Goal: Transaction & Acquisition: Purchase product/service

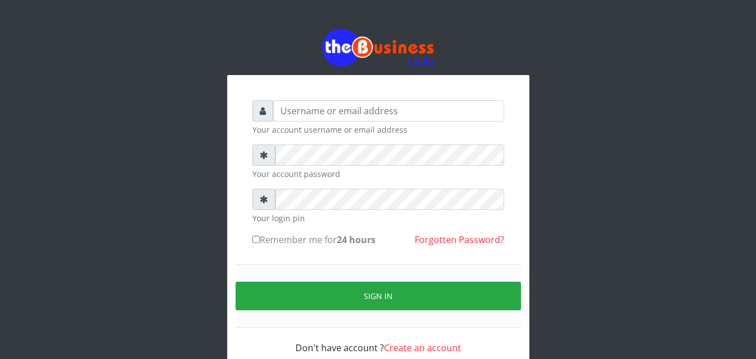
click at [643, 161] on div "Your account username or email address Your account password Your login pin Rem…" at bounding box center [378, 201] width 638 height 403
type input "Dbukola"
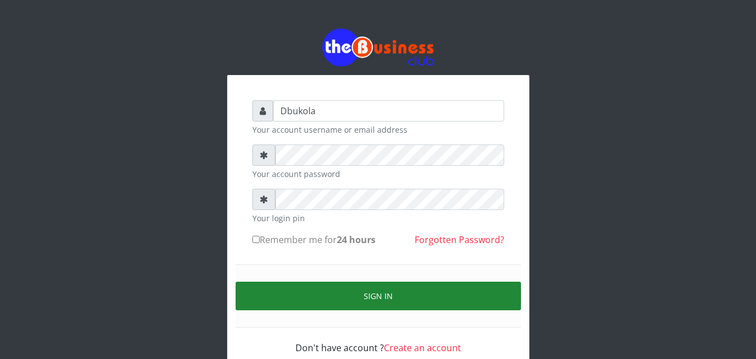
click at [421, 292] on button "Sign in" at bounding box center [379, 296] width 286 height 29
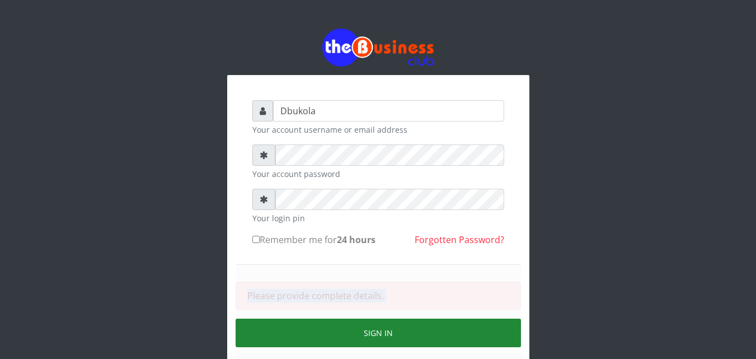
click at [421, 292] on div "Please provide complete details." at bounding box center [379, 296] width 286 height 28
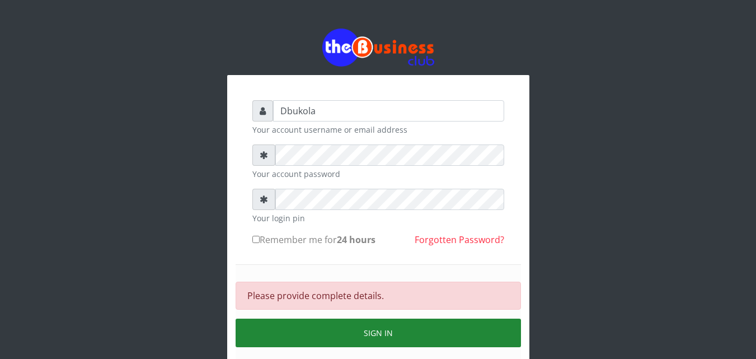
click at [325, 338] on button "Sign in" at bounding box center [379, 333] width 286 height 29
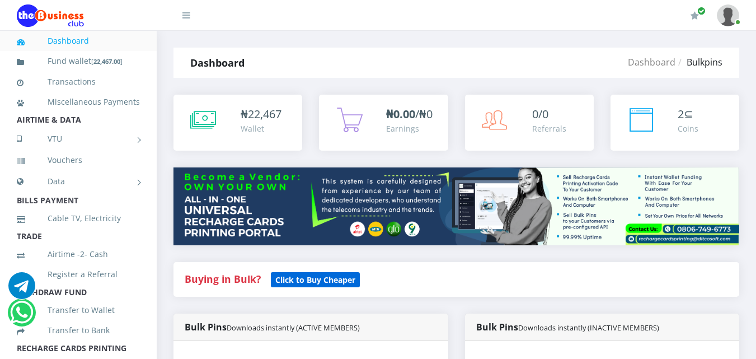
click at [304, 285] on small "Click to Buy Cheaper" at bounding box center [315, 279] width 89 height 15
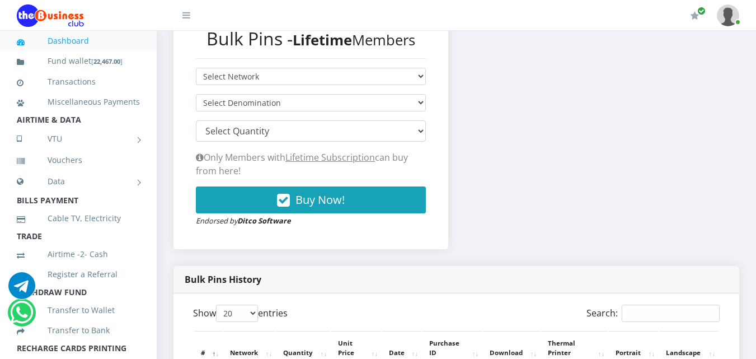
scroll to position [306, 0]
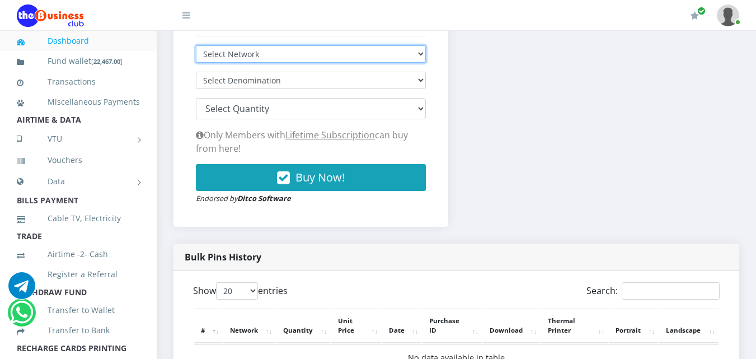
click at [290, 53] on select "Select Network MTN Globacom 9Mobile Airtel" at bounding box center [311, 53] width 230 height 17
select select "MTN"
click at [196, 45] on select "Select Network MTN Globacom 9Mobile Airtel" at bounding box center [311, 53] width 230 height 17
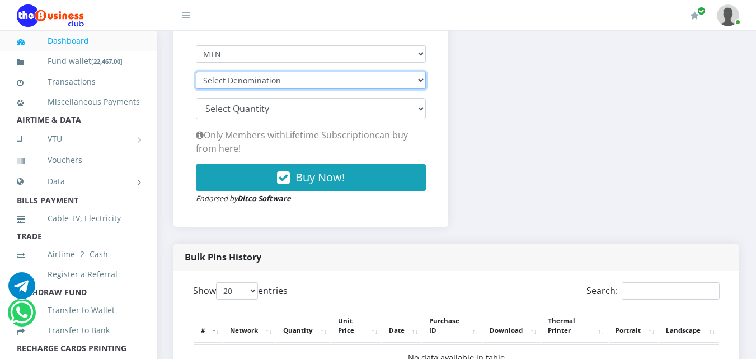
click at [415, 81] on select "Select Denomination MTN NGN100 - ₦96.94 MTN NGN200 - ₦193.88 MTN NGN400 - ₦387.…" at bounding box center [311, 80] width 230 height 17
select select "96.94-100"
click at [196, 72] on select "Select Denomination MTN NGN100 - ₦96.94 MTN NGN200 - ₦193.88 MTN NGN400 - ₦387.…" at bounding box center [311, 80] width 230 height 17
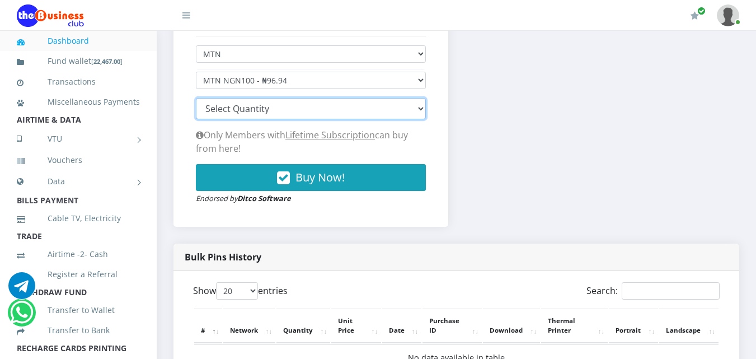
click at [423, 109] on select "100 150 200 300 500 1000" at bounding box center [311, 108] width 230 height 21
click at [196, 98] on select "100 150 200 300 500 1000" at bounding box center [311, 108] width 230 height 21
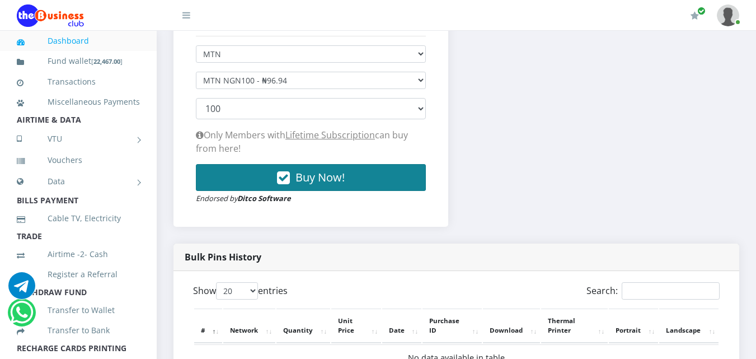
click at [264, 181] on button "Buy Now!" at bounding box center [311, 177] width 230 height 27
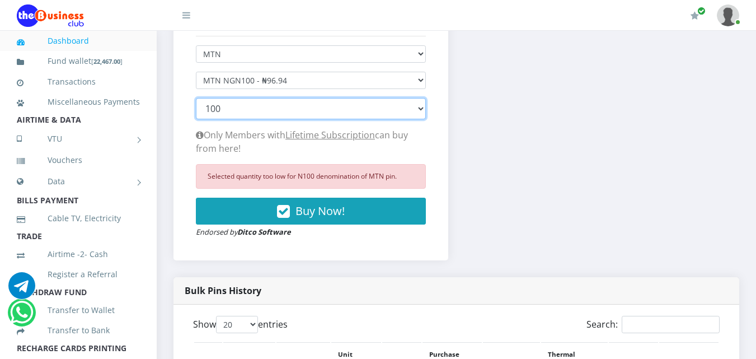
click at [420, 109] on select "100 150 200 300 500 1000" at bounding box center [311, 108] width 230 height 21
click at [196, 98] on select "100 150 200 300 500 1000" at bounding box center [311, 108] width 230 height 21
click at [419, 110] on select "100 150 200 300 500 1000" at bounding box center [311, 108] width 230 height 21
select select "200"
click at [196, 98] on select "100 150 200 300 500 1000" at bounding box center [311, 108] width 230 height 21
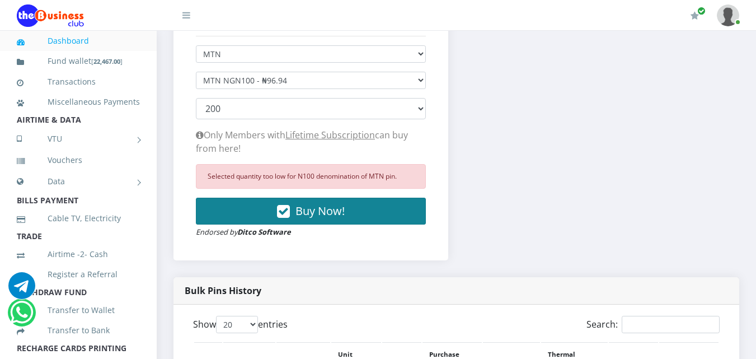
click at [345, 217] on button "Buy Now!" at bounding box center [311, 211] width 230 height 27
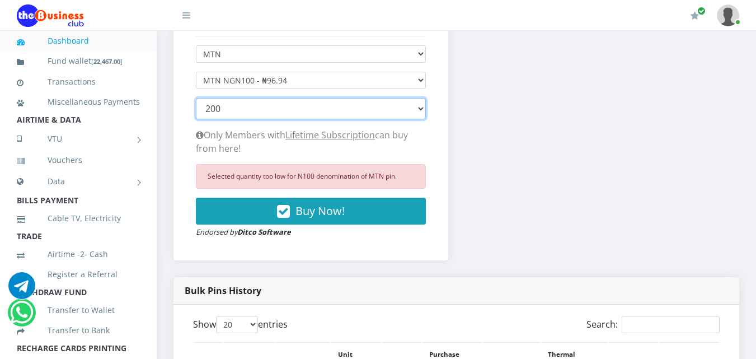
click at [423, 108] on select "100 150 200 300 500 1000" at bounding box center [311, 108] width 230 height 21
click at [255, 102] on select "100 150 200 300 500 1000" at bounding box center [311, 108] width 230 height 21
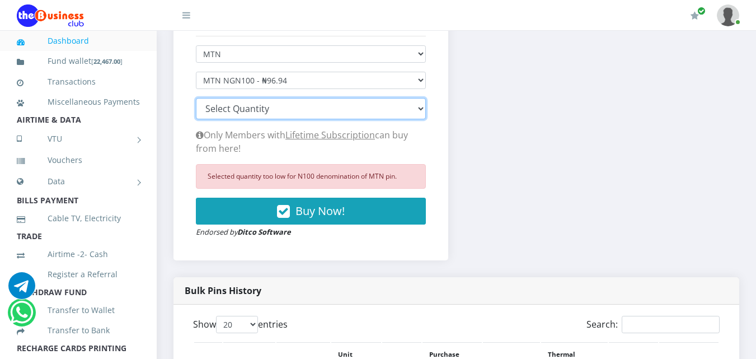
click at [196, 98] on select "100 150 200 300 500 1000" at bounding box center [311, 108] width 230 height 21
select select "500"
click at [233, 110] on select "100 150 200 300 500 1000" at bounding box center [311, 108] width 230 height 21
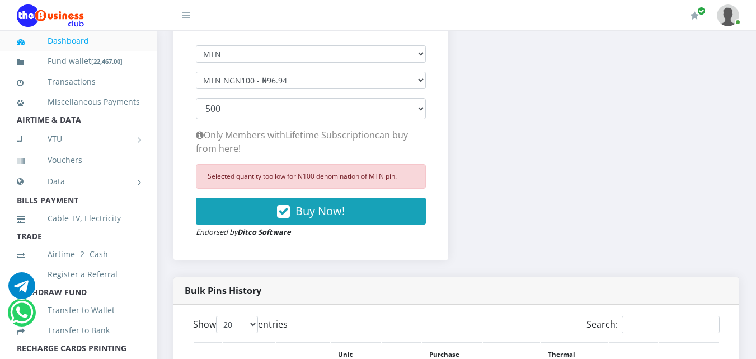
click at [483, 161] on div "Bulk Pins Downloads instantly (LIFETIME MEMBERS) Bulk Pins - Lifetime Members S…" at bounding box center [456, 116] width 583 height 321
click at [421, 78] on select "Select Denomination MTN NGN100 - ₦96.94 MTN NGN200 - ₦193.88 MTN NGN400 - ₦387.…" at bounding box center [311, 80] width 230 height 17
select select "193.88-200"
click at [196, 72] on select "Select Denomination MTN NGN100 - ₦96.94 MTN NGN200 - ₦193.88 MTN NGN400 - ₦387.…" at bounding box center [311, 80] width 230 height 17
click at [418, 106] on select "100 150 200 300 500 1000" at bounding box center [311, 108] width 230 height 21
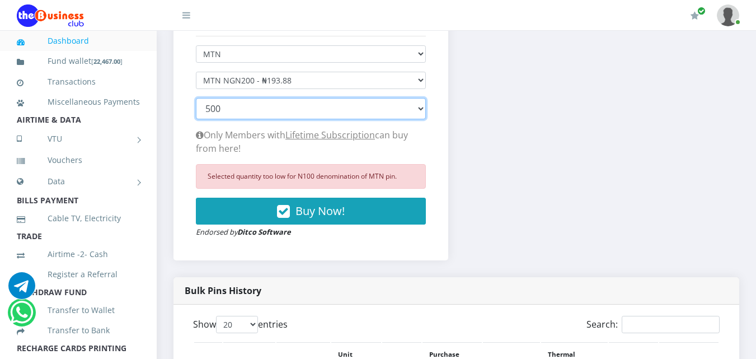
select select "100"
click at [196, 98] on select "100 150 200 300 500 1000" at bounding box center [311, 108] width 230 height 21
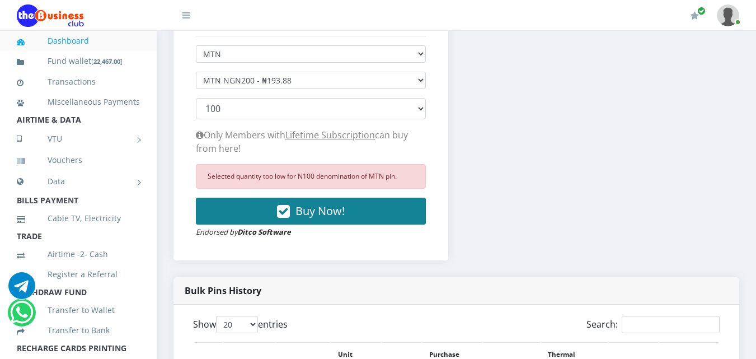
click at [283, 212] on icon "button" at bounding box center [283, 211] width 13 height 11
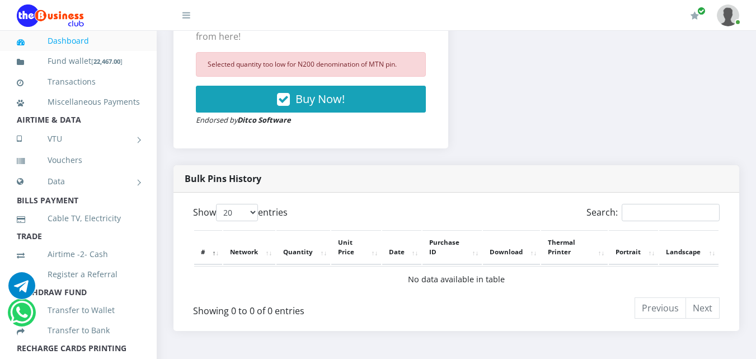
scroll to position [362, 0]
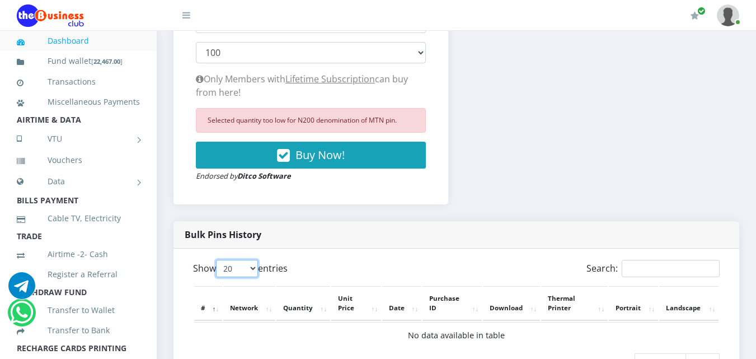
click at [257, 266] on select "20 50 100 All" at bounding box center [237, 268] width 42 height 17
select select "100"
click at [218, 260] on select "20 50 100 All" at bounding box center [237, 268] width 42 height 17
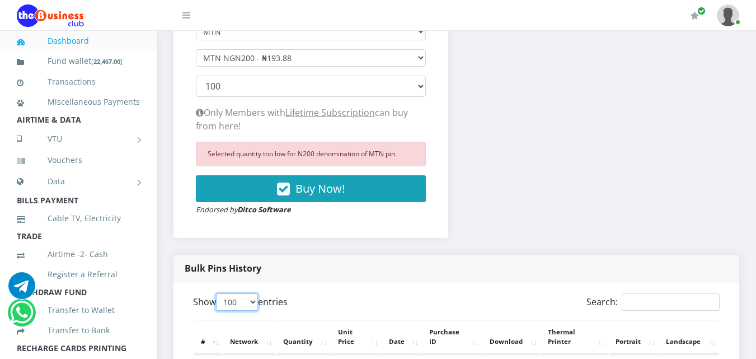
scroll to position [306, 0]
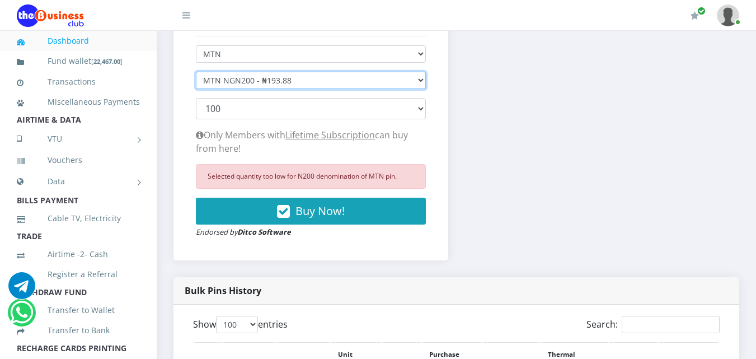
click at [421, 81] on select "Select Denomination MTN NGN100 - ₦96.94 MTN NGN200 - ₦193.88 MTN NGN400 - ₦387.…" at bounding box center [311, 80] width 230 height 17
select select "96.94-100"
click at [196, 72] on select "Select Denomination MTN NGN100 - ₦96.94 MTN NGN200 - ₦193.88 MTN NGN400 - ₦387.…" at bounding box center [311, 80] width 230 height 17
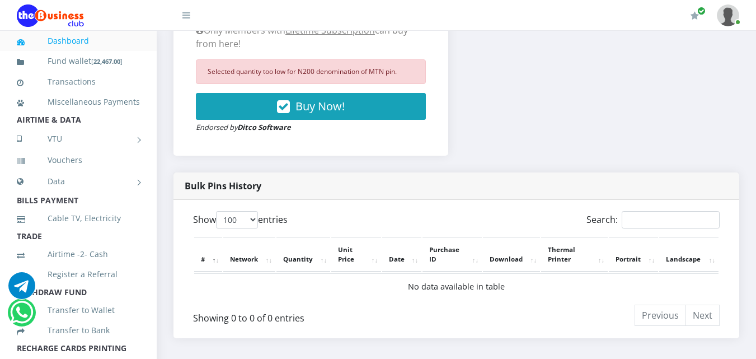
scroll to position [433, 0]
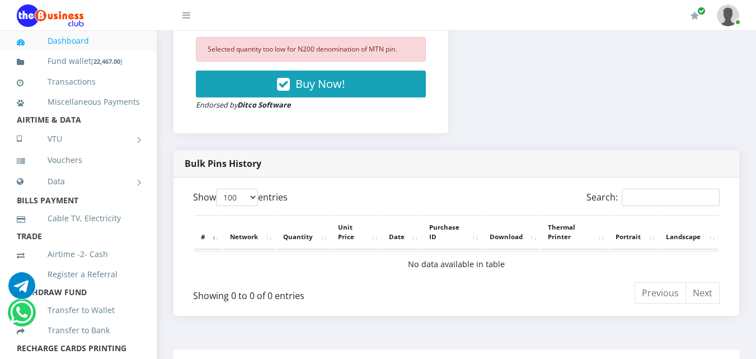
click at [243, 237] on th "Network" at bounding box center [249, 232] width 52 height 35
click at [295, 237] on th "Quantity" at bounding box center [304, 232] width 54 height 35
click at [690, 288] on li "Next" at bounding box center [703, 292] width 34 height 21
click at [701, 293] on li "Next" at bounding box center [703, 292] width 34 height 21
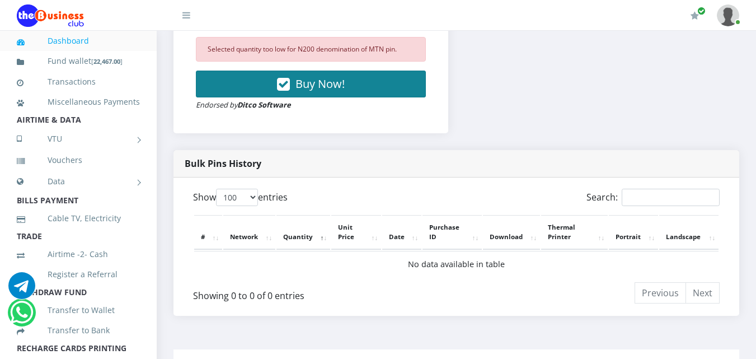
click at [324, 82] on span "Buy Now!" at bounding box center [320, 83] width 49 height 15
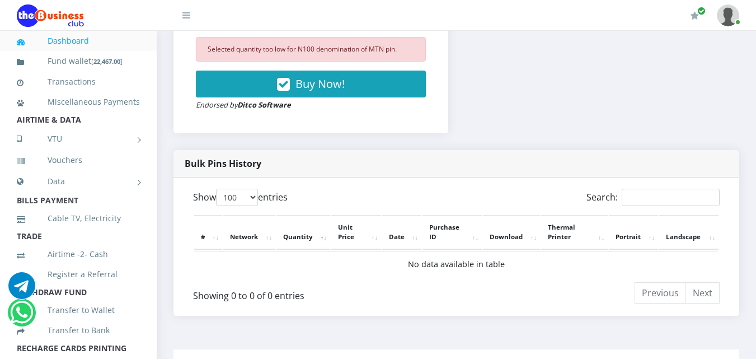
click at [628, 234] on th "Portrait" at bounding box center [633, 232] width 49 height 35
click at [346, 232] on th "Unit Price" at bounding box center [356, 232] width 50 height 35
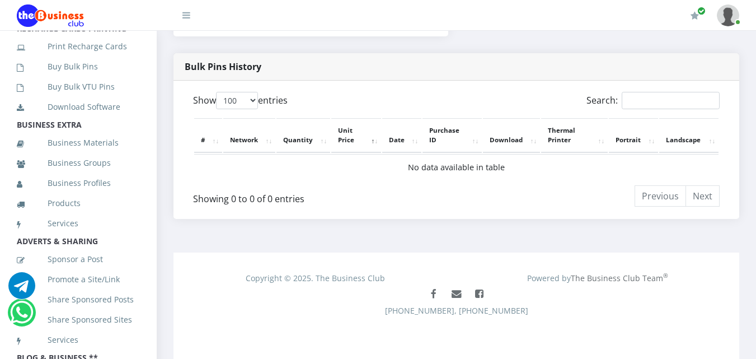
scroll to position [297, 0]
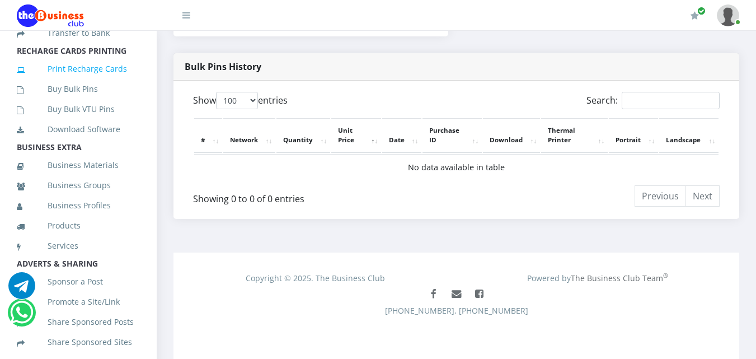
click at [110, 82] on link "Print Recharge Cards" at bounding box center [78, 69] width 123 height 26
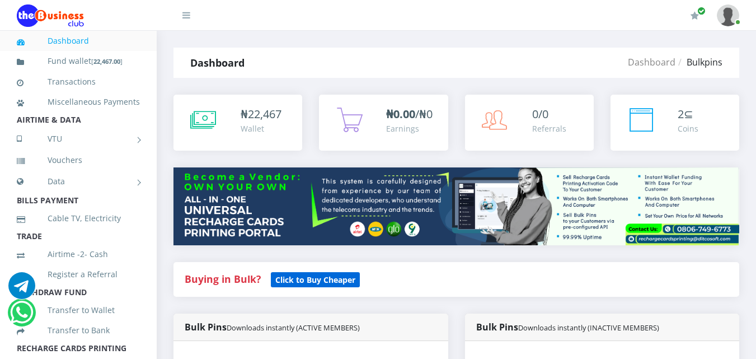
click at [339, 279] on b "Click to Buy Cheaper" at bounding box center [315, 279] width 80 height 11
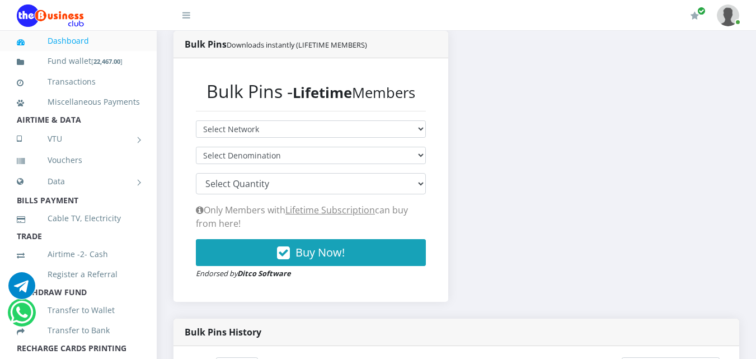
scroll to position [246, 0]
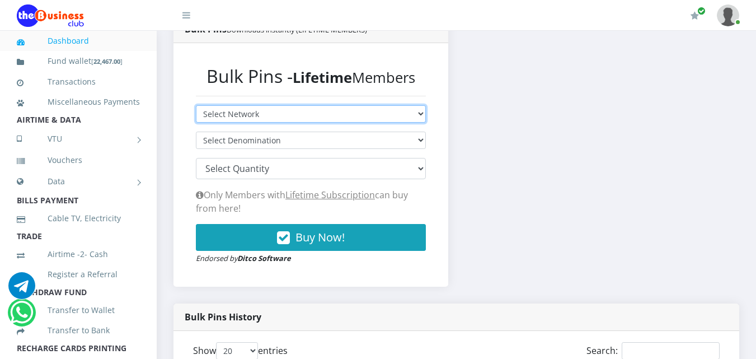
click at [415, 110] on select "Select Network MTN Globacom 9Mobile Airtel" at bounding box center [311, 113] width 230 height 17
select select "MTN"
click at [196, 105] on select "Select Network MTN Globacom 9Mobile Airtel" at bounding box center [311, 113] width 230 height 17
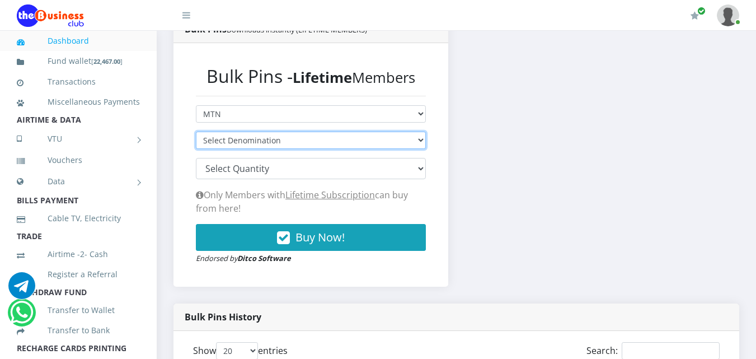
click at [417, 142] on select "Select Denomination MTN NGN100 - ₦96.94 MTN NGN200 - ₦193.88 MTN NGN400 - ₦387.…" at bounding box center [311, 140] width 230 height 17
select select "96.94-100"
click at [196, 132] on select "Select Denomination MTN NGN100 - ₦96.94 MTN NGN200 - ₦193.88 MTN NGN400 - ₦387.…" at bounding box center [311, 140] width 230 height 17
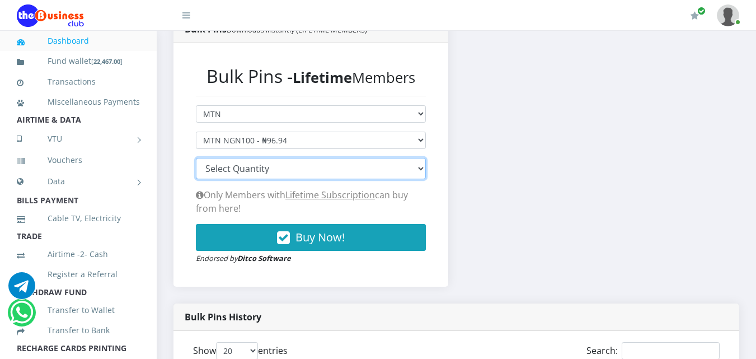
click at [415, 165] on select "100 150 200 300 500 1000" at bounding box center [311, 168] width 230 height 21
click at [422, 174] on select "100 150 200 300 500 1000" at bounding box center [311, 168] width 230 height 21
click at [196, 158] on select "100 150 200 300 500 1000" at bounding box center [311, 168] width 230 height 21
click at [419, 167] on select "100 150 200 300 500 1000" at bounding box center [311, 168] width 230 height 21
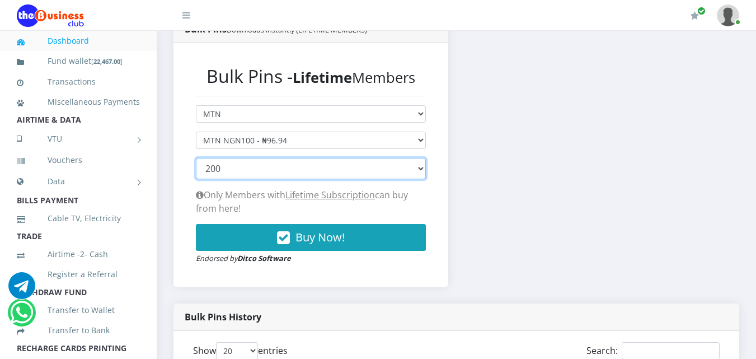
select select "300"
click at [196, 158] on select "100 150 200 300 500 1000" at bounding box center [311, 168] width 230 height 21
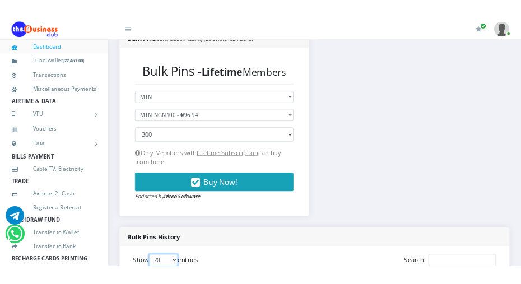
scroll to position [247, 0]
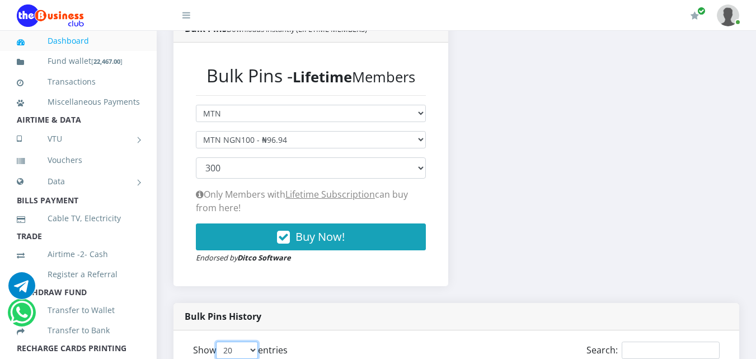
click at [256, 351] on select "20 50 100 All" at bounding box center [237, 350] width 42 height 17
select select "-1"
click at [218, 342] on select "20 50 100 All" at bounding box center [237, 350] width 42 height 17
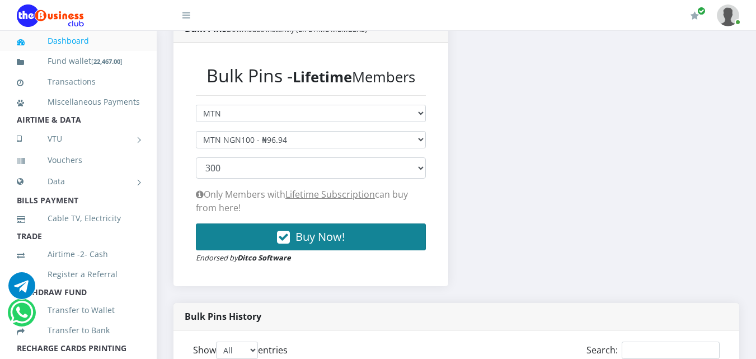
click at [244, 241] on button "Buy Now!" at bounding box center [311, 236] width 230 height 27
